Goal: Understand process/instructions

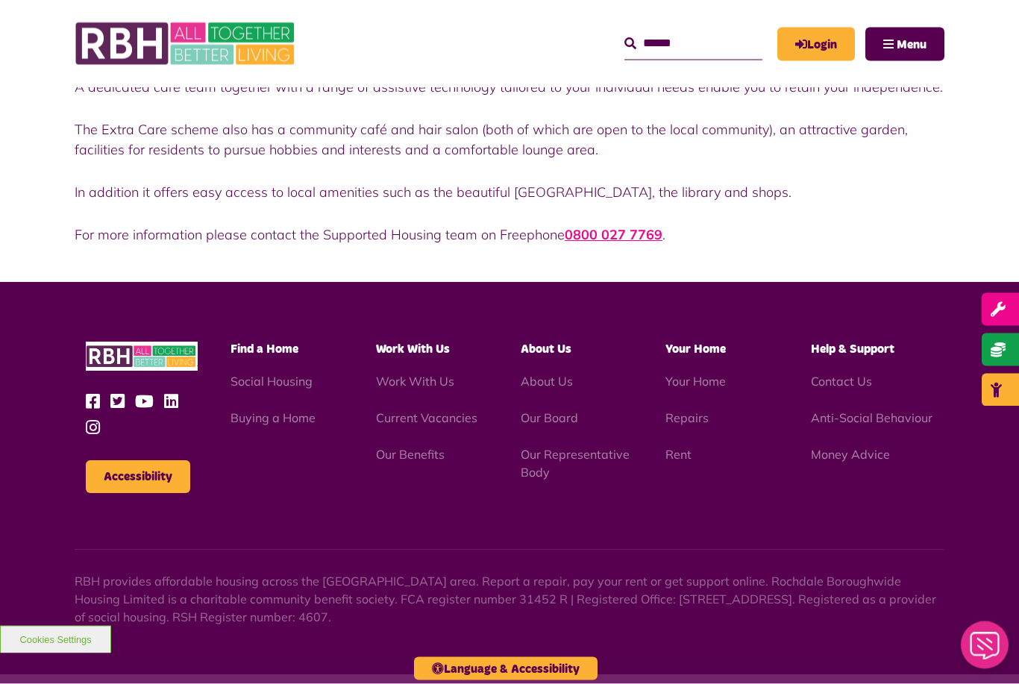
scroll to position [552, 0]
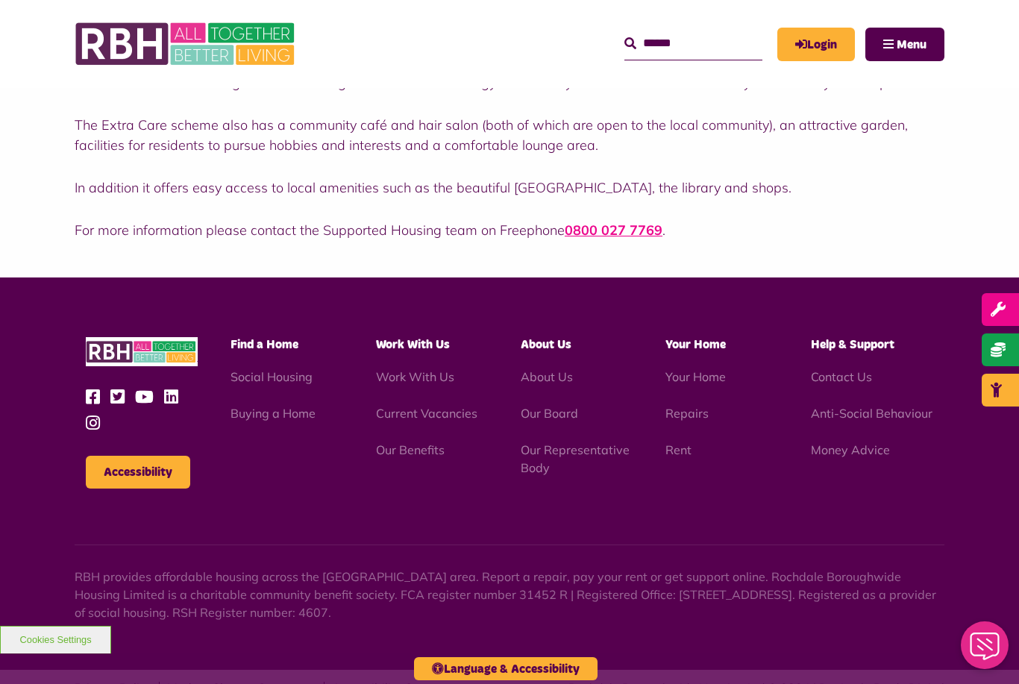
click at [562, 375] on link "About Us" at bounding box center [547, 376] width 52 height 15
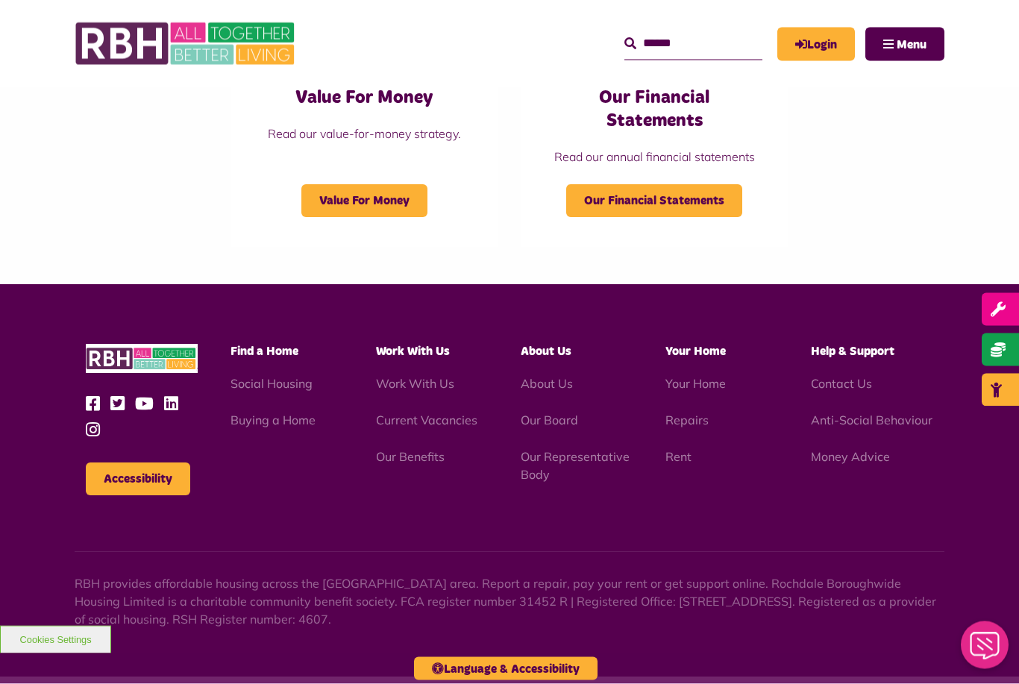
scroll to position [1645, 0]
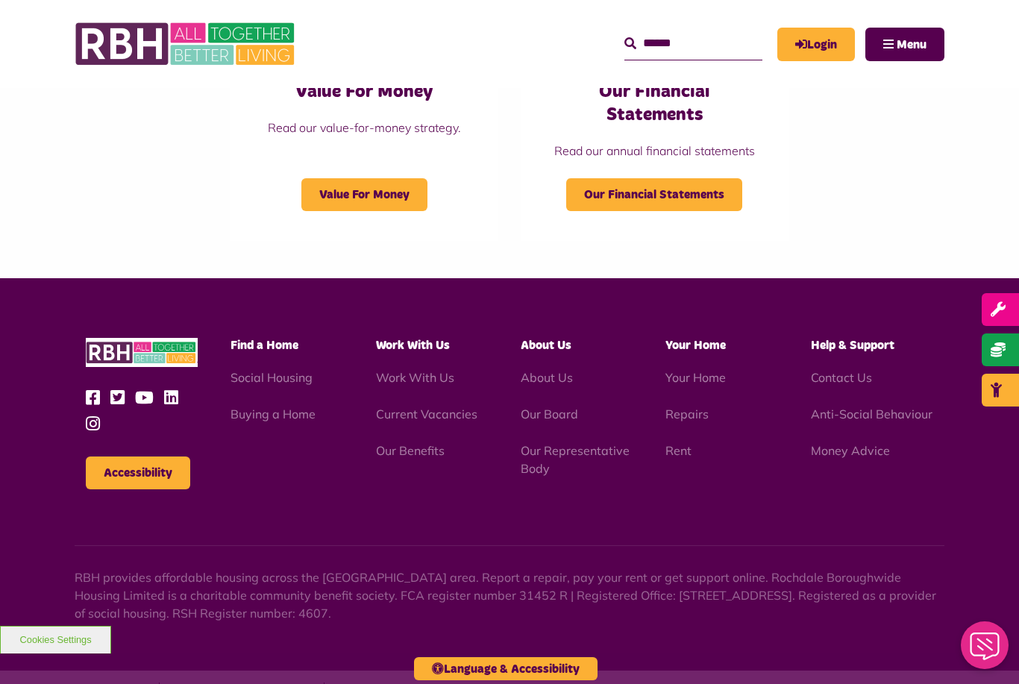
click at [270, 371] on link "Social Housing" at bounding box center [272, 377] width 82 height 15
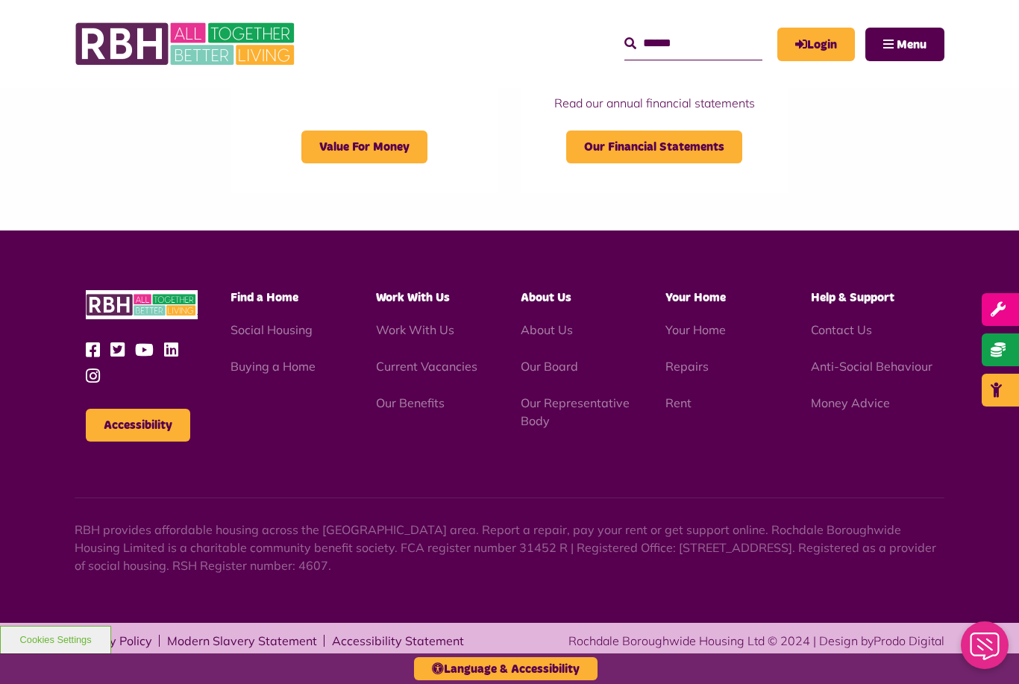
click at [707, 328] on link "Your Home" at bounding box center [695, 329] width 60 height 15
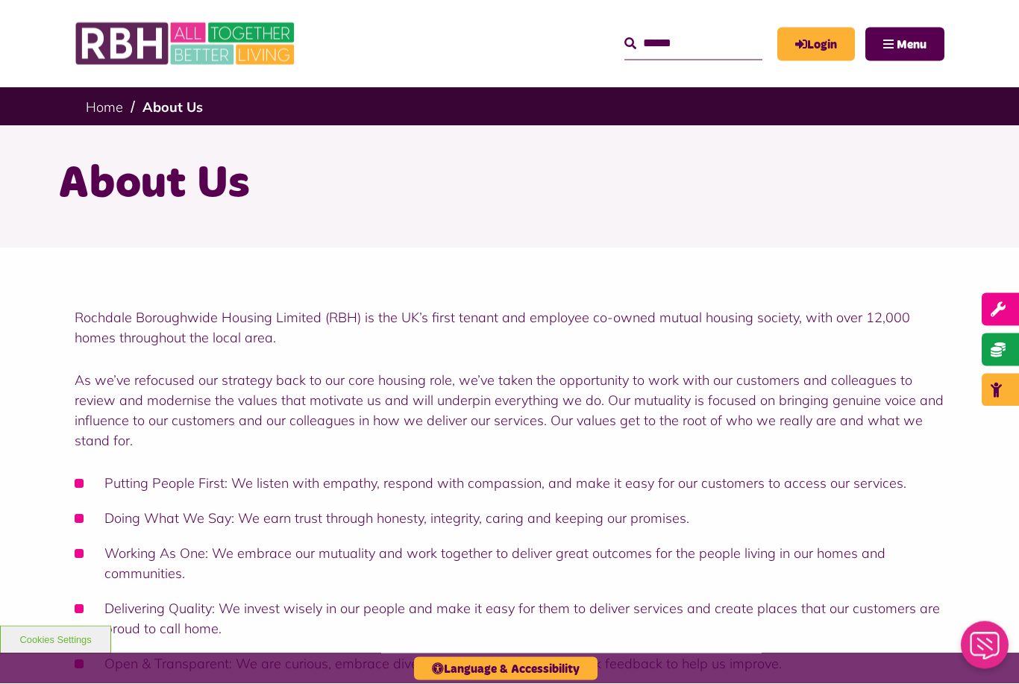
scroll to position [0, 0]
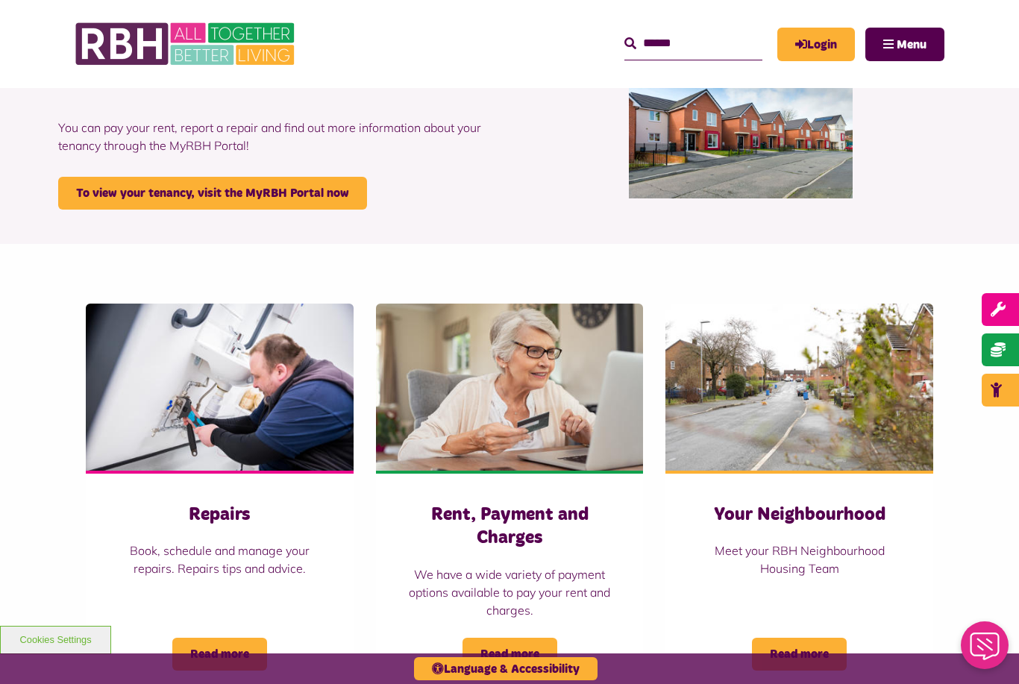
scroll to position [12, 0]
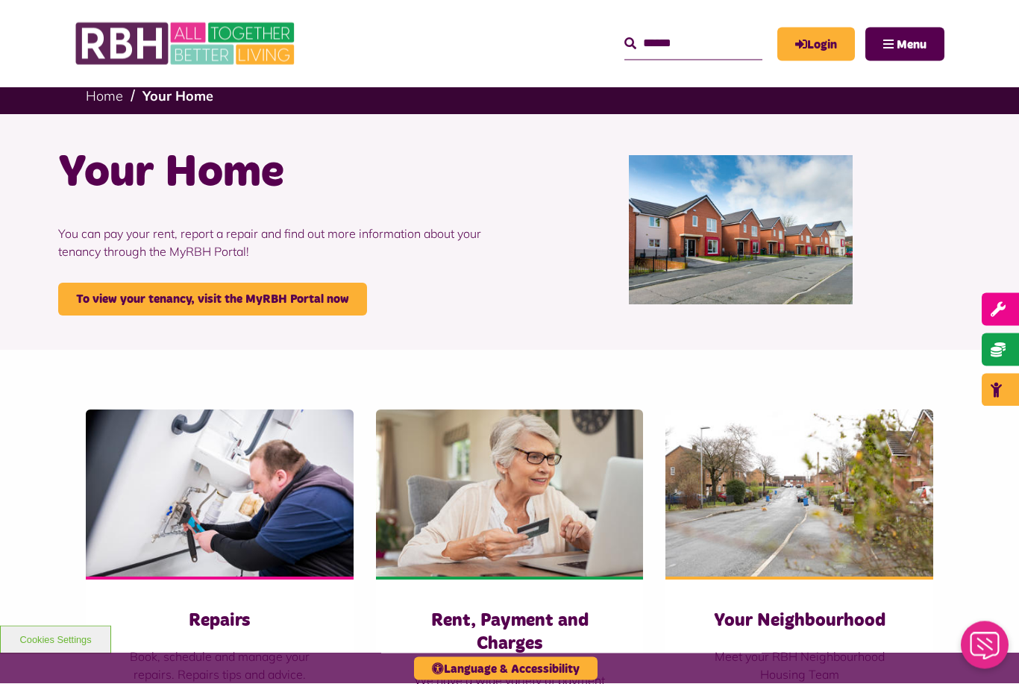
click at [276, 307] on link "To view your tenancy, visit the MyRBH Portal now" at bounding box center [212, 299] width 309 height 33
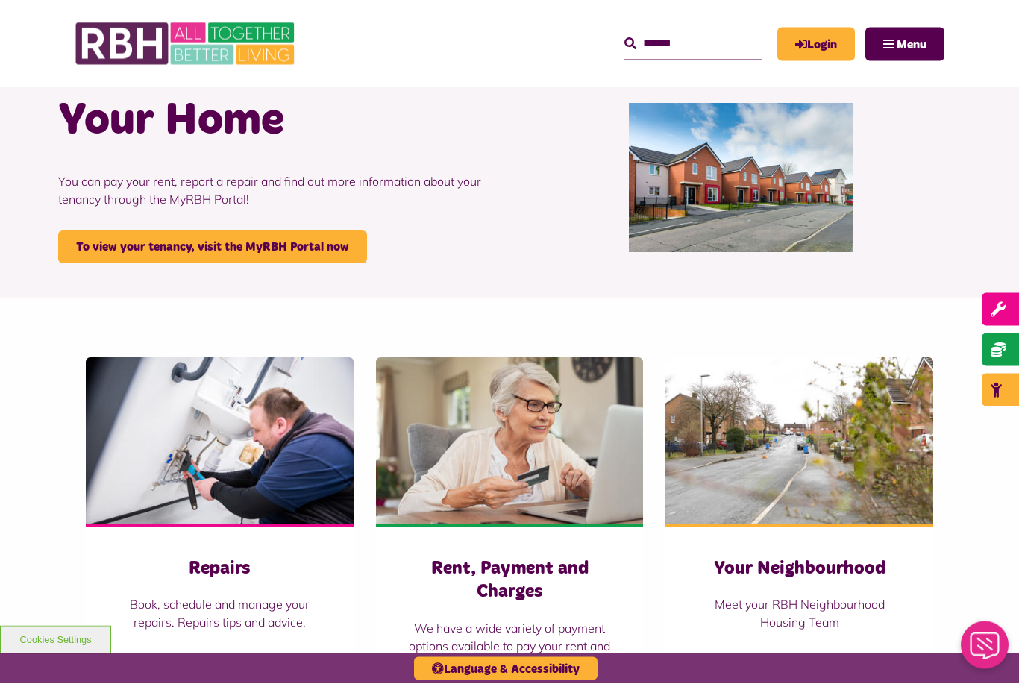
scroll to position [0, 0]
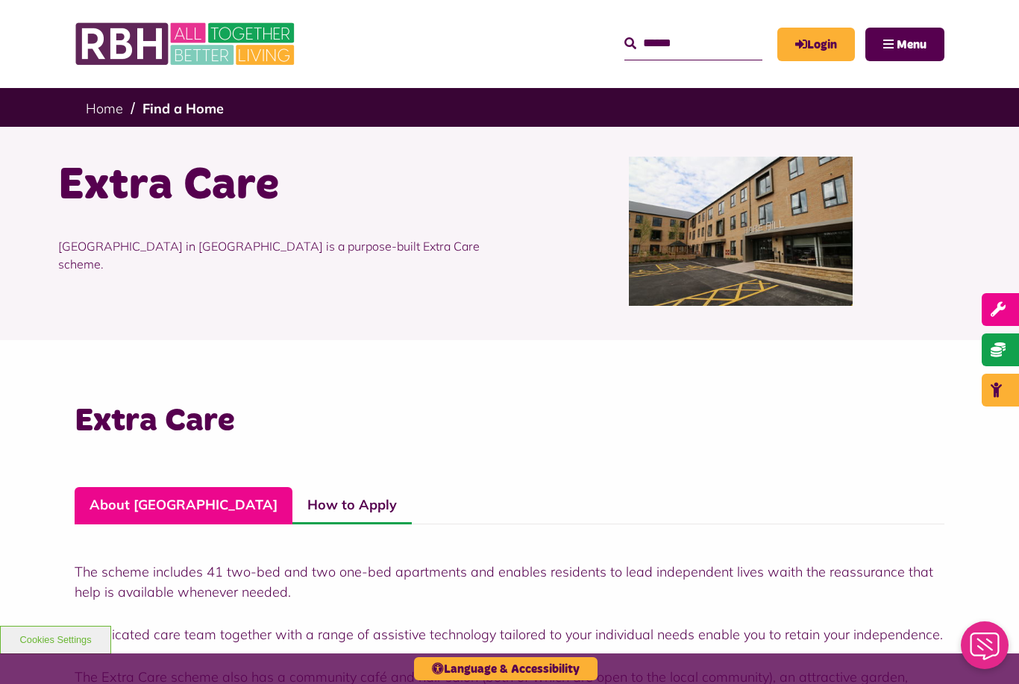
click at [700, 237] on img at bounding box center [741, 231] width 224 height 149
click at [168, 504] on link "About Hare Hill" at bounding box center [184, 505] width 218 height 37
click at [292, 504] on link "How to Apply" at bounding box center [351, 505] width 119 height 37
